Goal: Find specific page/section: Find specific page/section

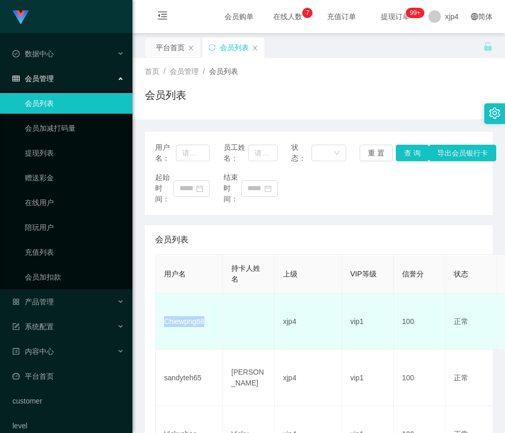
click at [182, 334] on td "Chiewpng88" at bounding box center [189, 322] width 67 height 56
click at [188, 321] on td "Chiewpng88" at bounding box center [189, 322] width 67 height 56
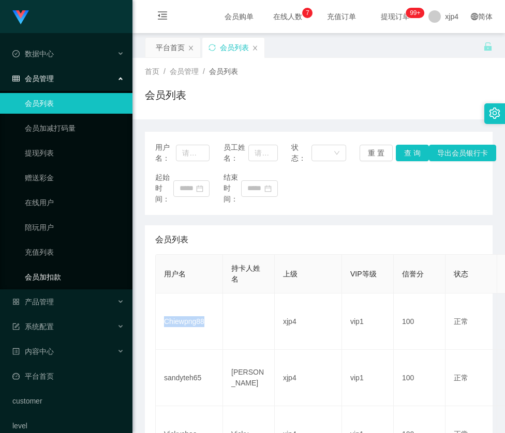
copy td "Chiewpng88"
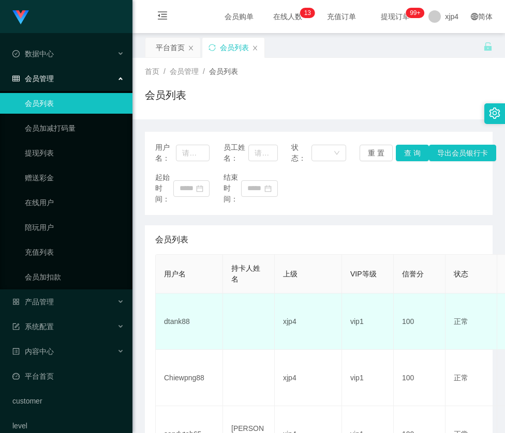
click at [177, 324] on td "dtank88" at bounding box center [189, 322] width 67 height 56
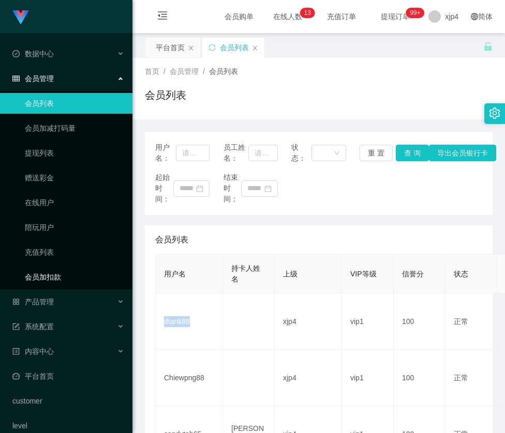
copy td "dtank88"
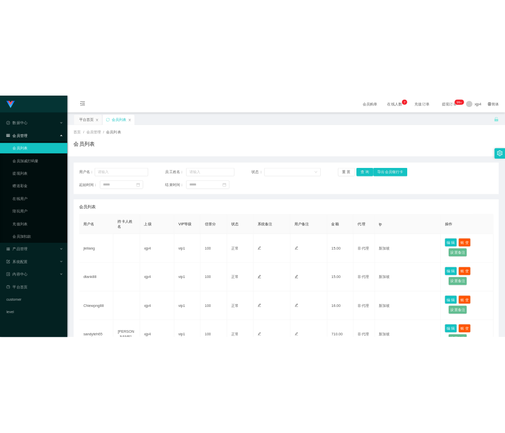
scroll to position [310, 0]
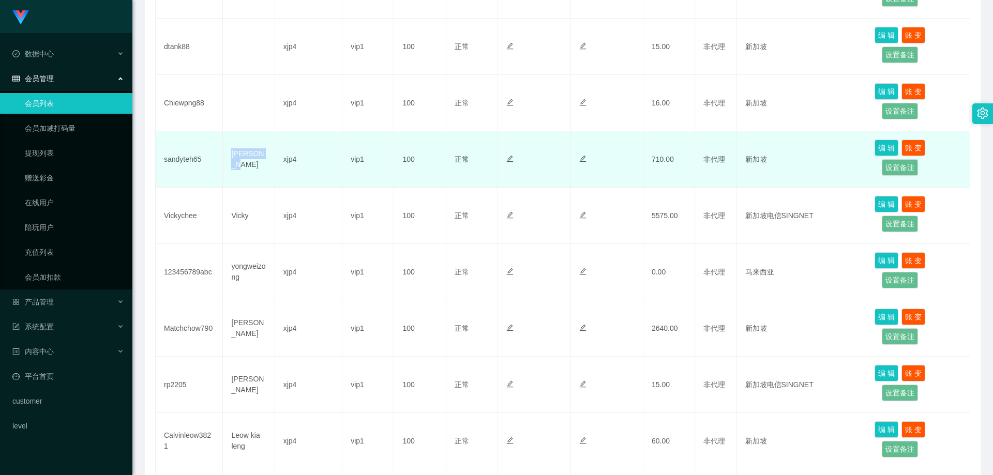
drag, startPoint x: 229, startPoint y: 160, endPoint x: 265, endPoint y: 161, distance: 36.2
click at [265, 161] on td "[PERSON_NAME]" at bounding box center [249, 159] width 52 height 56
copy td "[PERSON_NAME]"
